Goal: Task Accomplishment & Management: Complete application form

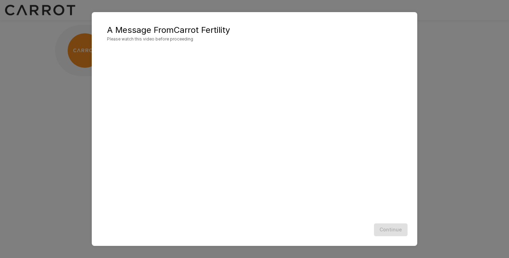
click at [392, 231] on div "Continue" at bounding box center [254, 230] width 311 height 18
click at [392, 231] on button "Continue" at bounding box center [391, 230] width 34 height 13
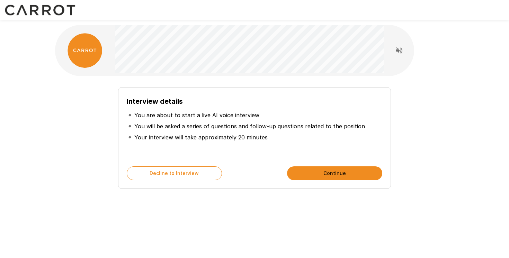
click at [338, 170] on button "Continue" at bounding box center [334, 173] width 95 height 14
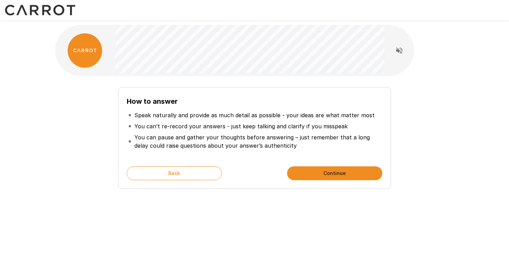
click at [341, 172] on button "Continue" at bounding box center [334, 173] width 95 height 14
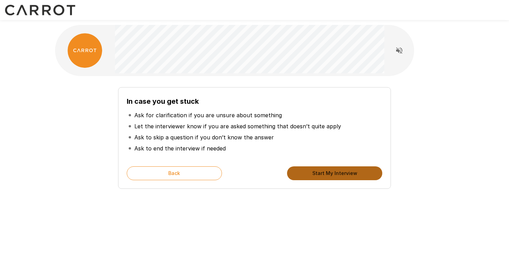
click at [336, 174] on button "Start My Interview" at bounding box center [334, 173] width 95 height 14
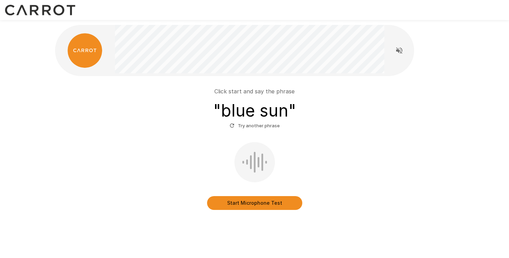
click at [262, 202] on button "Start Microphone Test" at bounding box center [254, 203] width 95 height 14
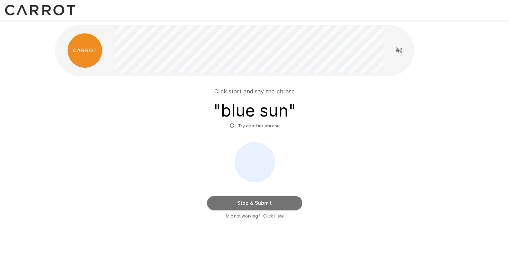
click at [265, 201] on button "Stop & Submit" at bounding box center [254, 203] width 95 height 14
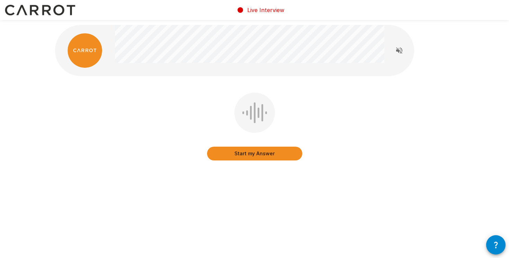
click at [249, 154] on button "Start my Answer" at bounding box center [254, 154] width 95 height 14
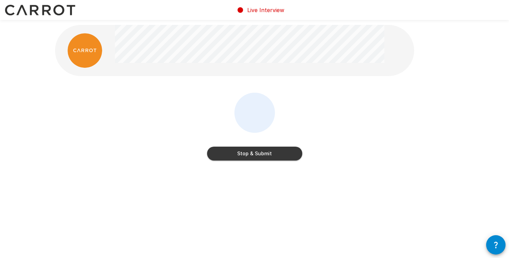
click at [264, 152] on button "Stop & Submit" at bounding box center [254, 154] width 95 height 14
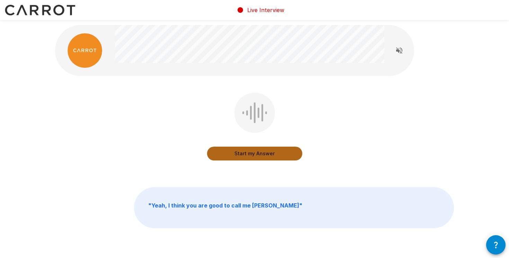
click at [251, 155] on button "Start my Answer" at bounding box center [254, 154] width 95 height 14
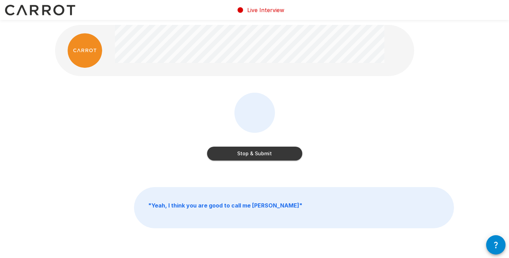
click at [261, 154] on button "Stop & Submit" at bounding box center [254, 154] width 95 height 14
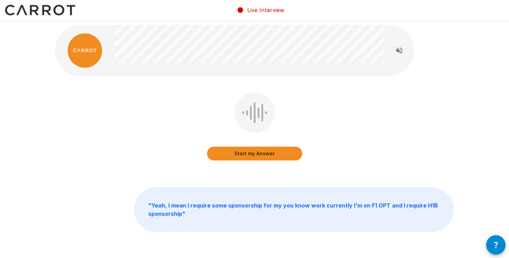
click at [258, 157] on button "Start my Answer" at bounding box center [254, 154] width 95 height 14
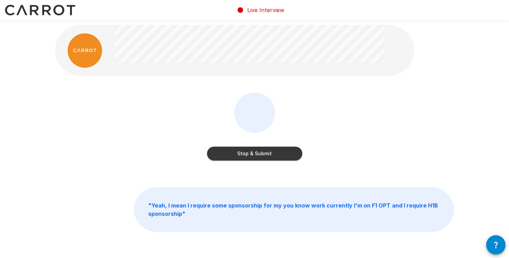
click at [265, 159] on button "Stop & Submit" at bounding box center [254, 154] width 95 height 14
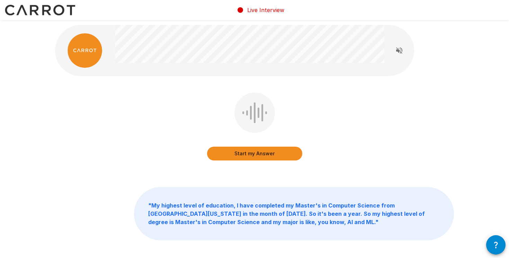
click at [264, 154] on button "Start my Answer" at bounding box center [254, 154] width 95 height 14
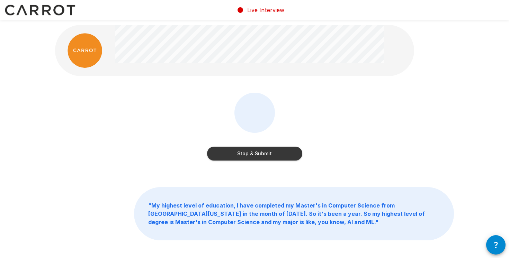
click at [262, 155] on button "Stop & Submit" at bounding box center [254, 154] width 95 height 14
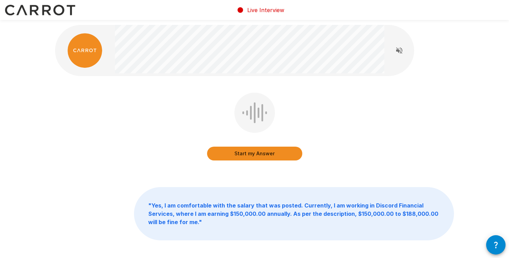
click at [263, 153] on button "Start my Answer" at bounding box center [254, 154] width 95 height 14
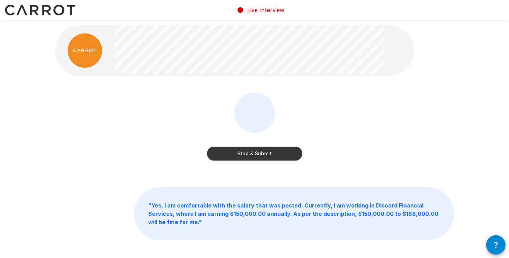
click at [247, 156] on button "Stop & Submit" at bounding box center [254, 154] width 95 height 14
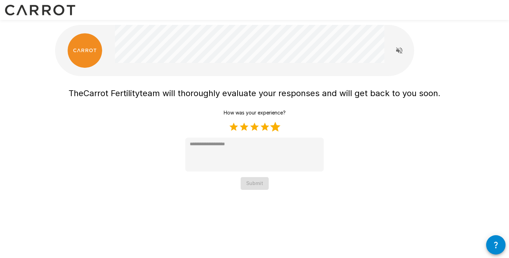
click at [280, 126] on label "5 Stars" at bounding box center [275, 127] width 10 height 10
type textarea "*"
click at [252, 188] on button "Submit" at bounding box center [254, 183] width 28 height 13
